Goal: Information Seeking & Learning: Learn about a topic

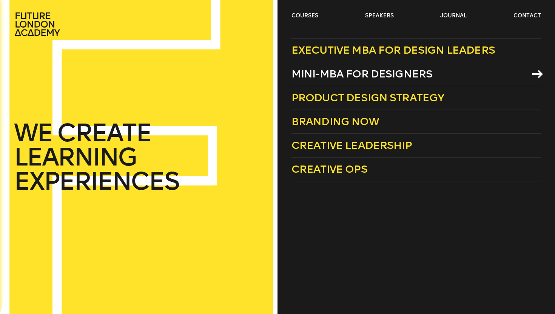
click at [343, 72] on span "Mini-MBA for Designers" at bounding box center [362, 74] width 141 height 12
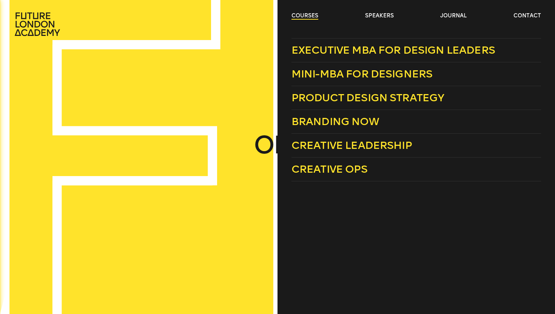
click at [307, 15] on link "courses" at bounding box center [305, 16] width 27 height 8
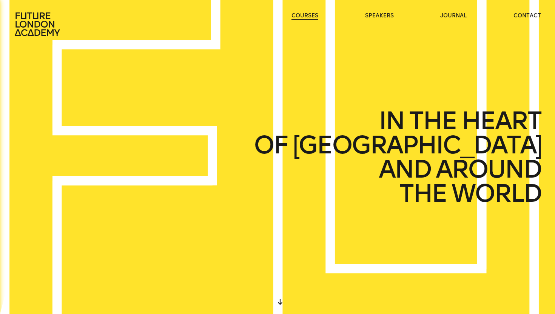
click at [307, 15] on link "courses" at bounding box center [305, 16] width 27 height 8
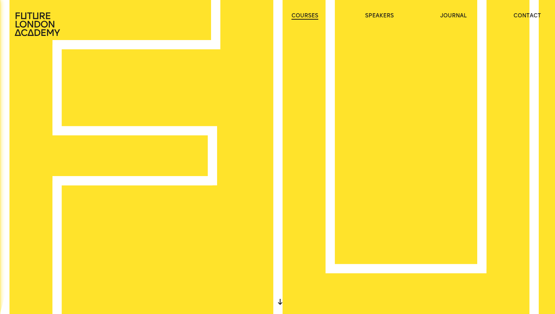
click at [304, 17] on link "courses" at bounding box center [305, 16] width 27 height 8
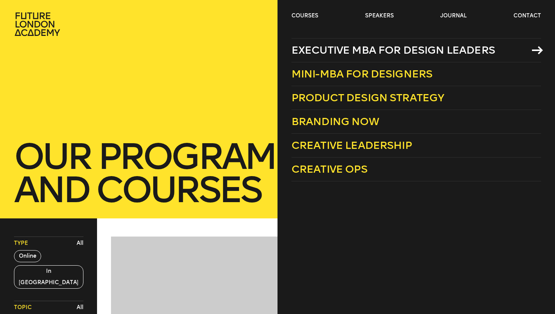
click at [334, 49] on span "Executive MBA for Design Leaders" at bounding box center [394, 50] width 204 height 12
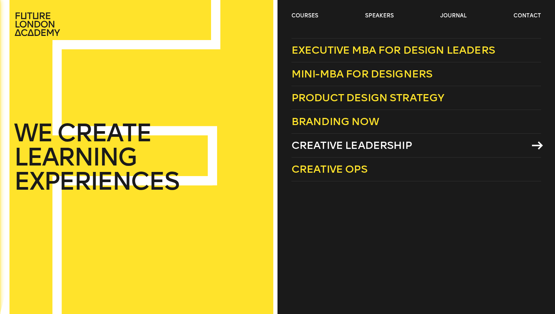
click at [340, 139] on span "Creative Leadership" at bounding box center [352, 145] width 121 height 12
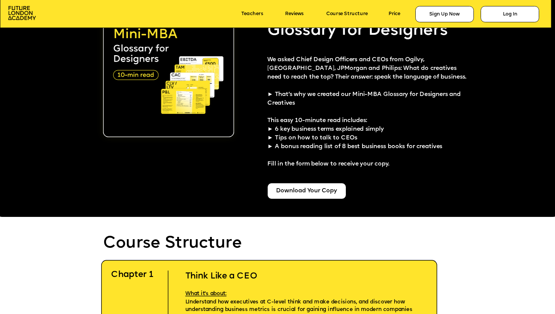
scroll to position [1480, 0]
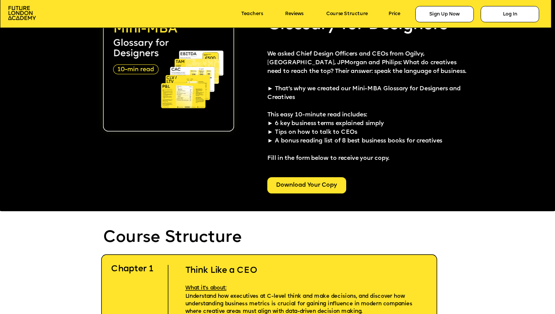
click at [299, 190] on div "Download Your Copy" at bounding box center [306, 185] width 79 height 16
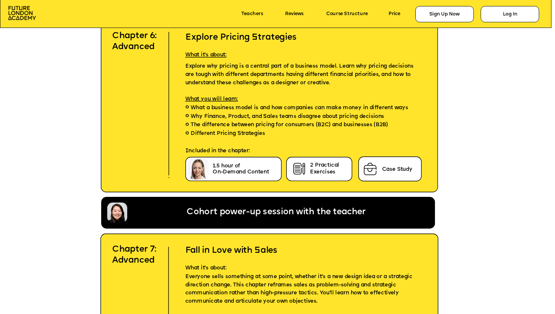
scroll to position [2729, 0]
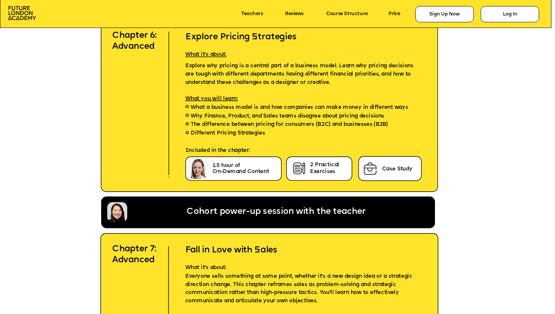
click at [200, 123] on span "The difference between pricing for consumers (B2C) and businesses (B2B)" at bounding box center [290, 125] width 198 height 9
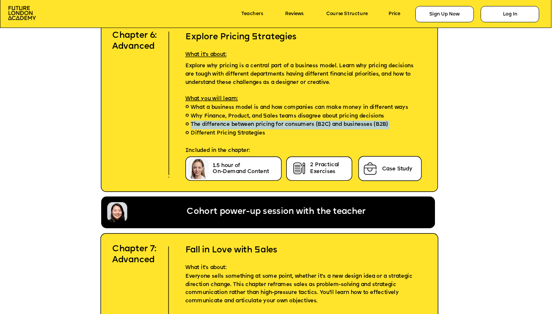
click at [200, 123] on span "The difference between pricing for consumers (B2C) and businesses (B2B)" at bounding box center [290, 125] width 198 height 9
copy span "The difference between pricing for consumers (B2C) and businesses (B2B)"
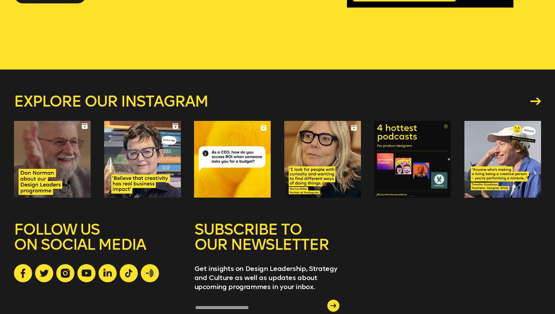
scroll to position [263, 0]
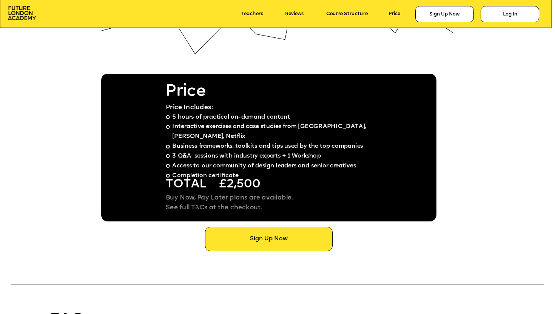
scroll to position [4276, 0]
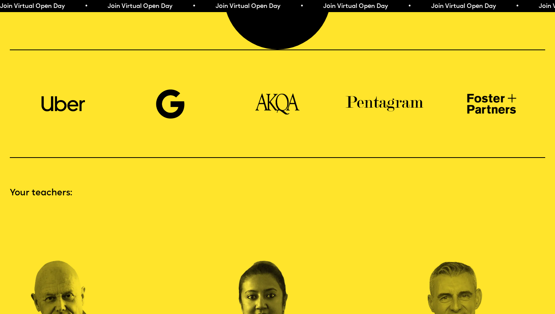
scroll to position [803, 0]
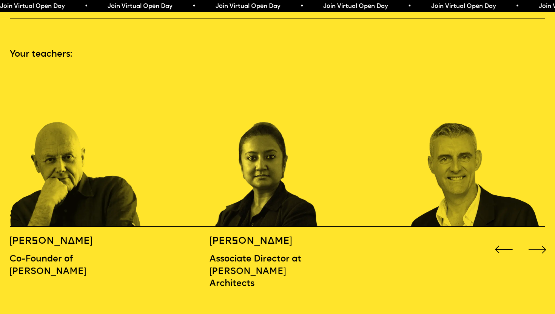
click at [544, 238] on div "Next slide" at bounding box center [538, 249] width 22 height 22
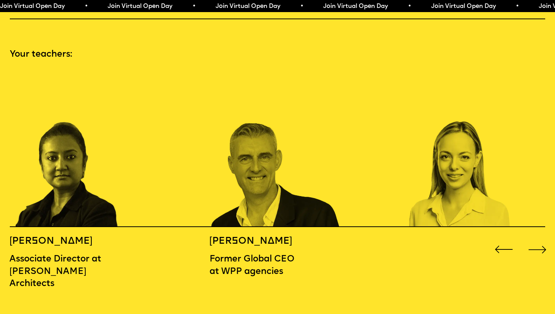
click at [544, 238] on div "Next slide" at bounding box center [538, 249] width 22 height 22
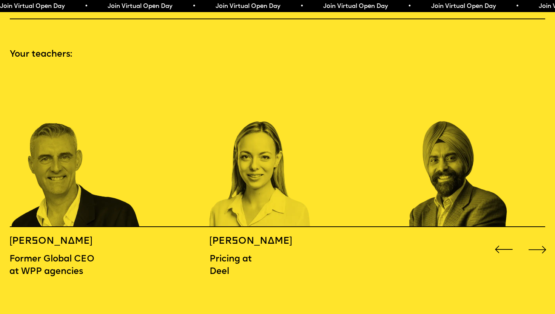
click at [544, 238] on div "Next slide" at bounding box center [538, 249] width 22 height 22
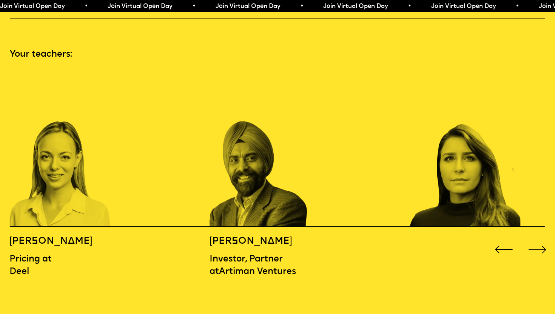
click at [544, 238] on div "Next slide" at bounding box center [538, 249] width 22 height 22
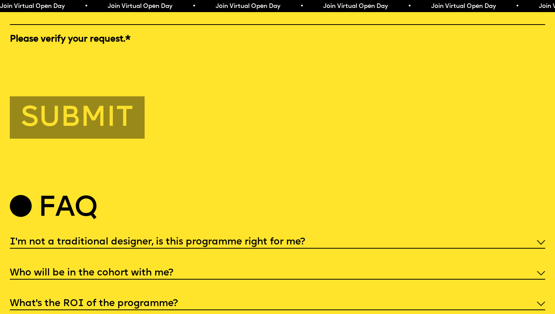
scroll to position [2717, 0]
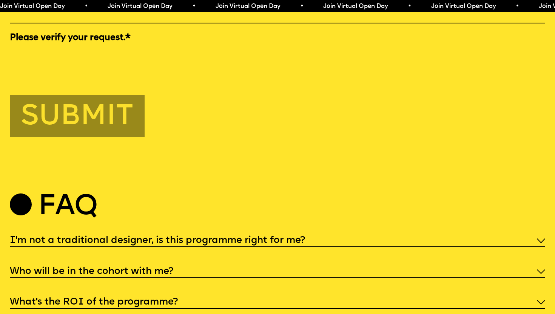
click at [256, 233] on div "I'm not a traditional designer, is this programme right for me?" at bounding box center [278, 240] width 536 height 14
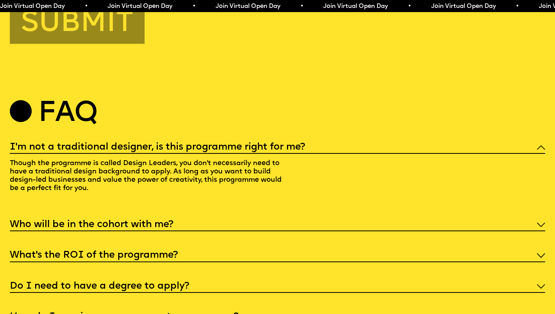
scroll to position [2832, 0]
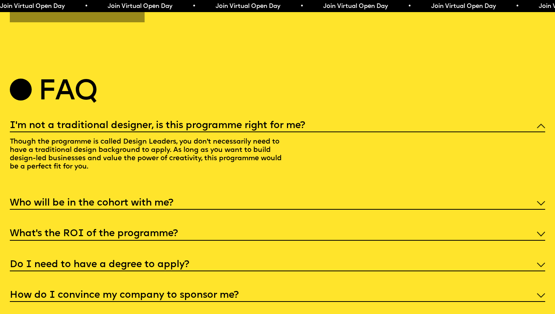
click at [149, 199] on h5 "Who will be in the cohort with me?" at bounding box center [92, 203] width 164 height 8
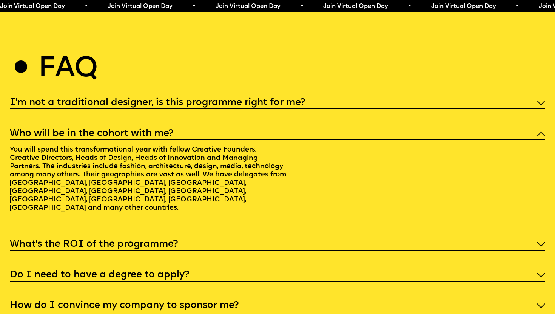
scroll to position [2858, 0]
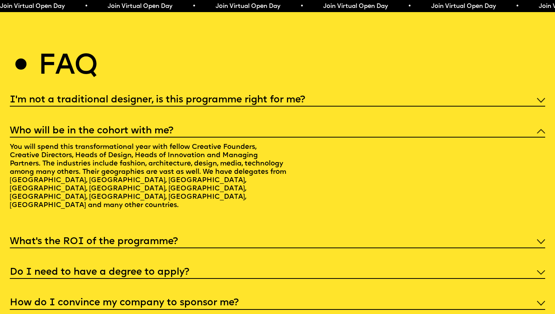
click at [159, 238] on h5 "What’s the ROI of the programme?" at bounding box center [94, 242] width 168 height 8
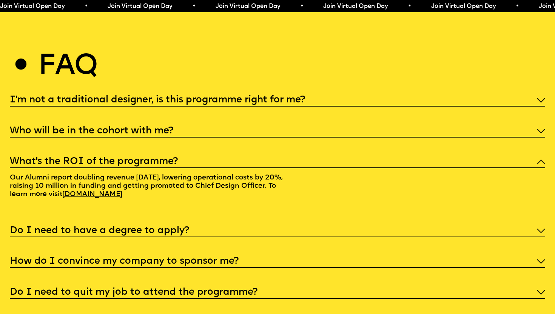
click at [159, 223] on div "Do I need to have a degree to apply?" at bounding box center [278, 230] width 536 height 14
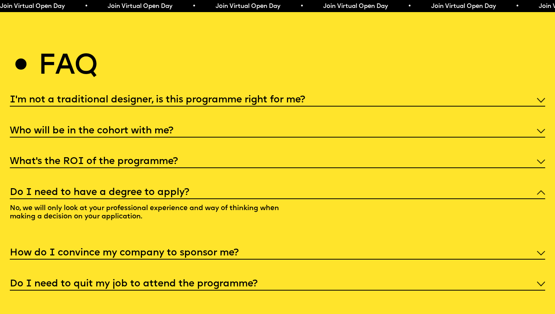
click at [187, 249] on h5 "How do I convince my company to sponsor me?" at bounding box center [124, 253] width 229 height 8
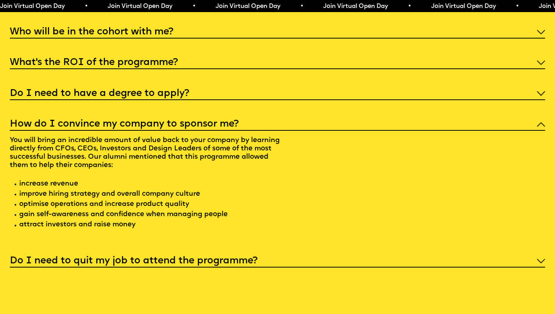
scroll to position [2978, 0]
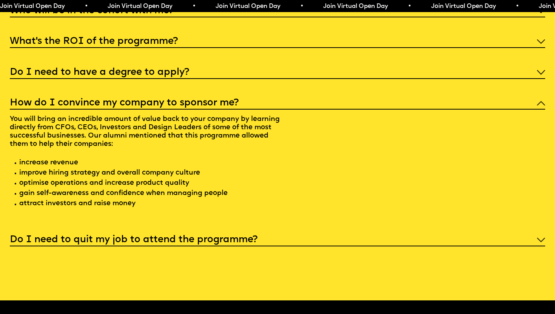
click at [182, 232] on div "Do I need to quit my job to attend the programme?" at bounding box center [278, 239] width 536 height 14
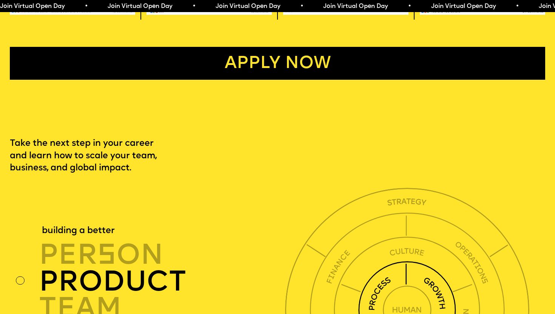
scroll to position [1803, 0]
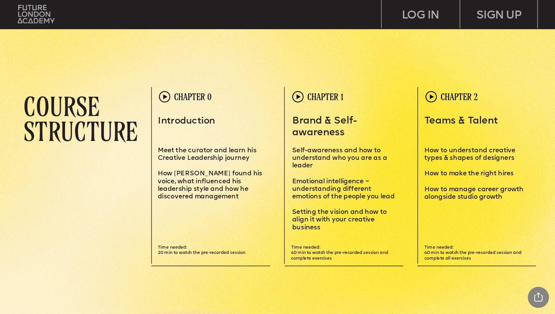
scroll to position [2020, 0]
